Goal: Transaction & Acquisition: Purchase product/service

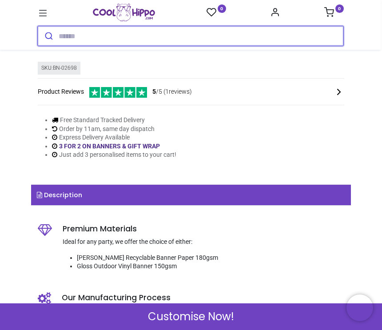
scroll to position [268, 0]
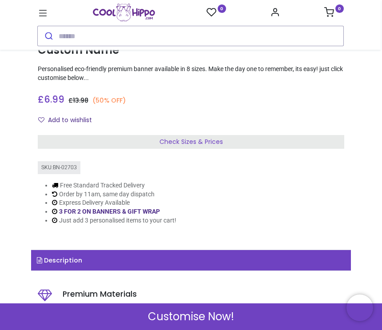
scroll to position [171, 0]
click at [146, 140] on div "Check Sizes & Prices" at bounding box center [191, 142] width 307 height 14
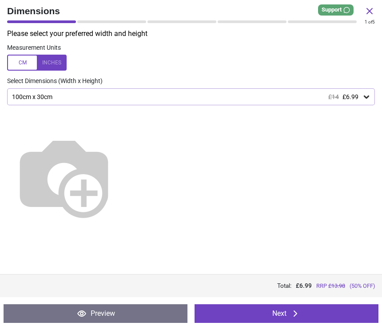
click at [115, 98] on div "100cm x 30cm £14 £6.99" at bounding box center [186, 97] width 351 height 8
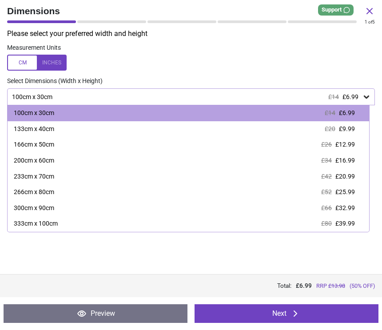
click at [158, 80] on div "Select Dimensions (Width x Height)" at bounding box center [191, 81] width 382 height 9
click at [125, 103] on div "100cm x 30cm £14 £6.99" at bounding box center [191, 96] width 368 height 17
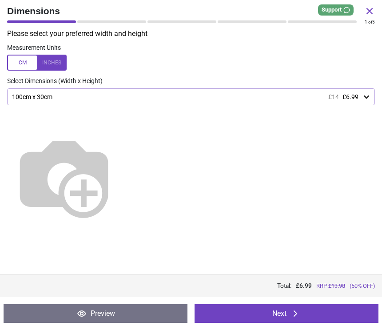
click at [98, 96] on div "100cm x 30cm £14 £6.99" at bounding box center [186, 97] width 351 height 8
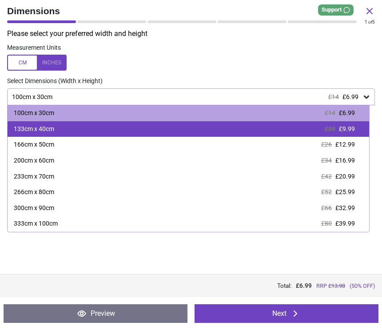
click at [99, 130] on div "133cm x 40cm £20 £9.99" at bounding box center [189, 129] width 362 height 16
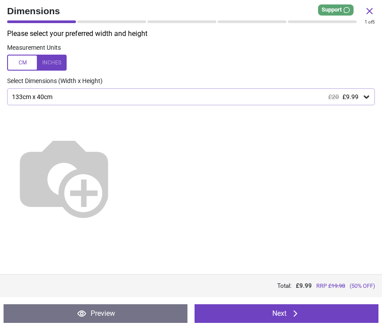
scroll to position [3, 0]
click at [277, 314] on button "Next" at bounding box center [287, 314] width 184 height 19
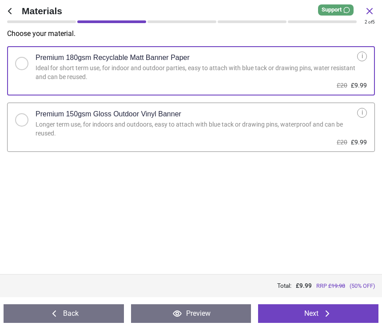
click at [325, 318] on icon at bounding box center [327, 314] width 11 height 11
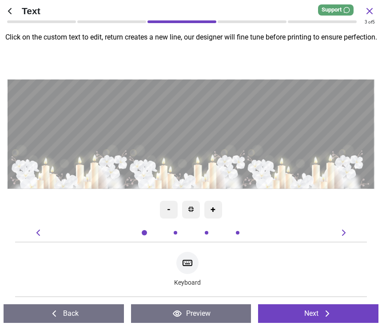
click at [191, 266] on icon at bounding box center [187, 263] width 11 height 11
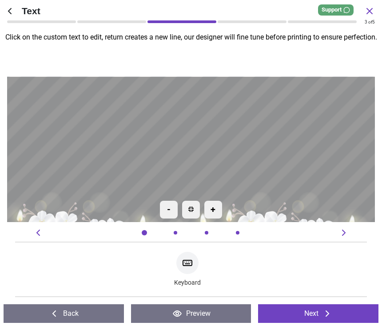
click at [70, 65] on div "Created with Snap null E E E E" at bounding box center [191, 173] width 653 height 313
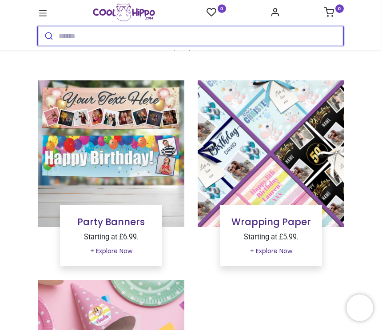
scroll to position [55, 0]
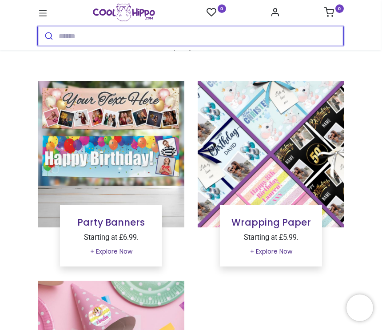
click at [156, 37] on input "search" at bounding box center [201, 36] width 285 height 20
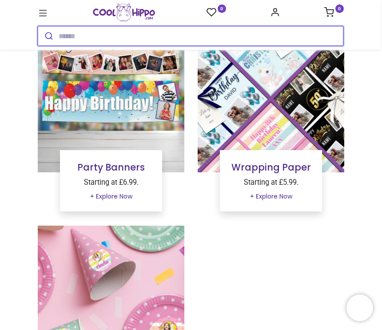
scroll to position [103, 0]
